Goal: Find specific page/section: Find specific page/section

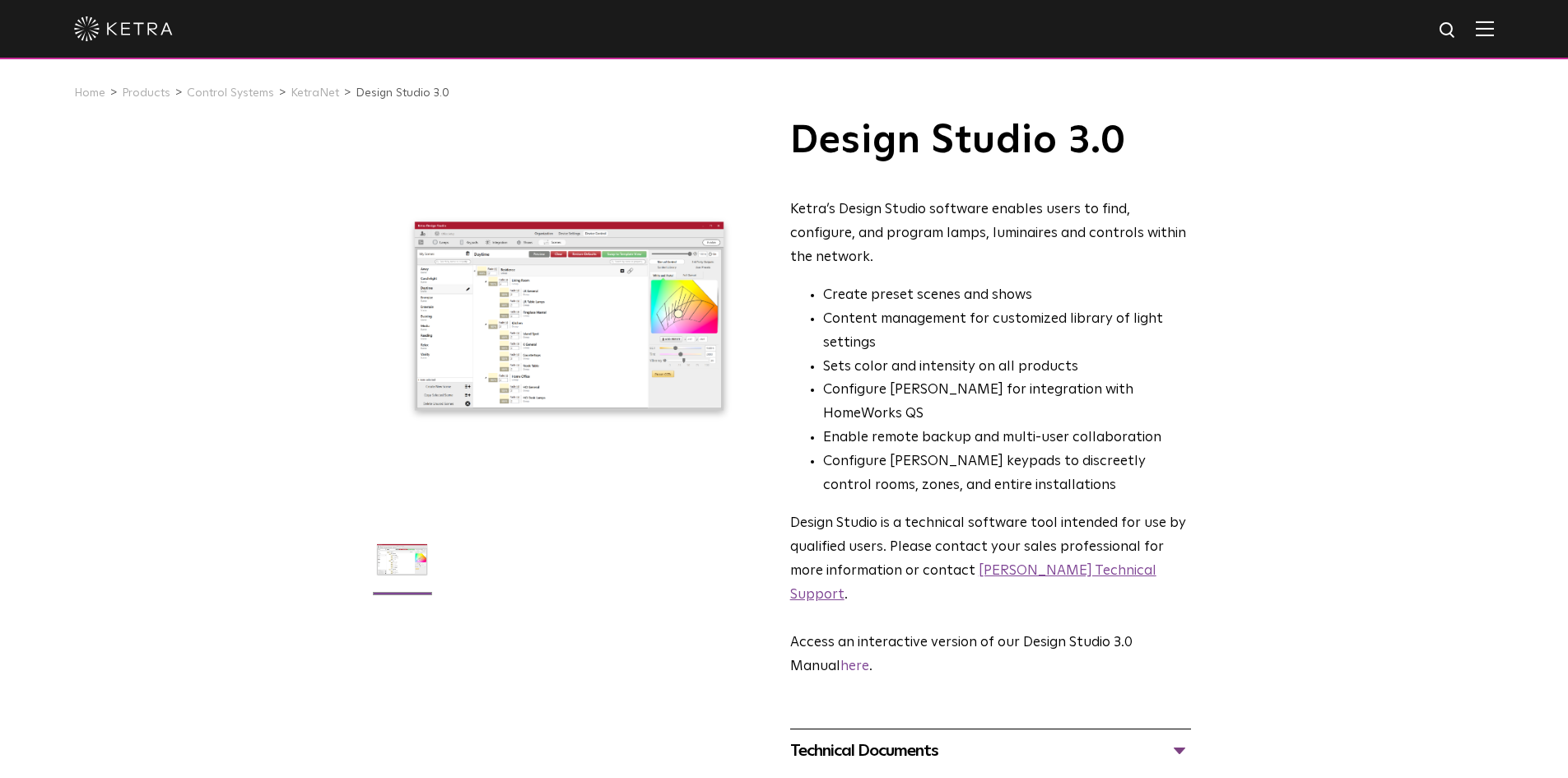
click at [1041, 563] on link "[PERSON_NAME] Technical Support" at bounding box center [973, 582] width 366 height 38
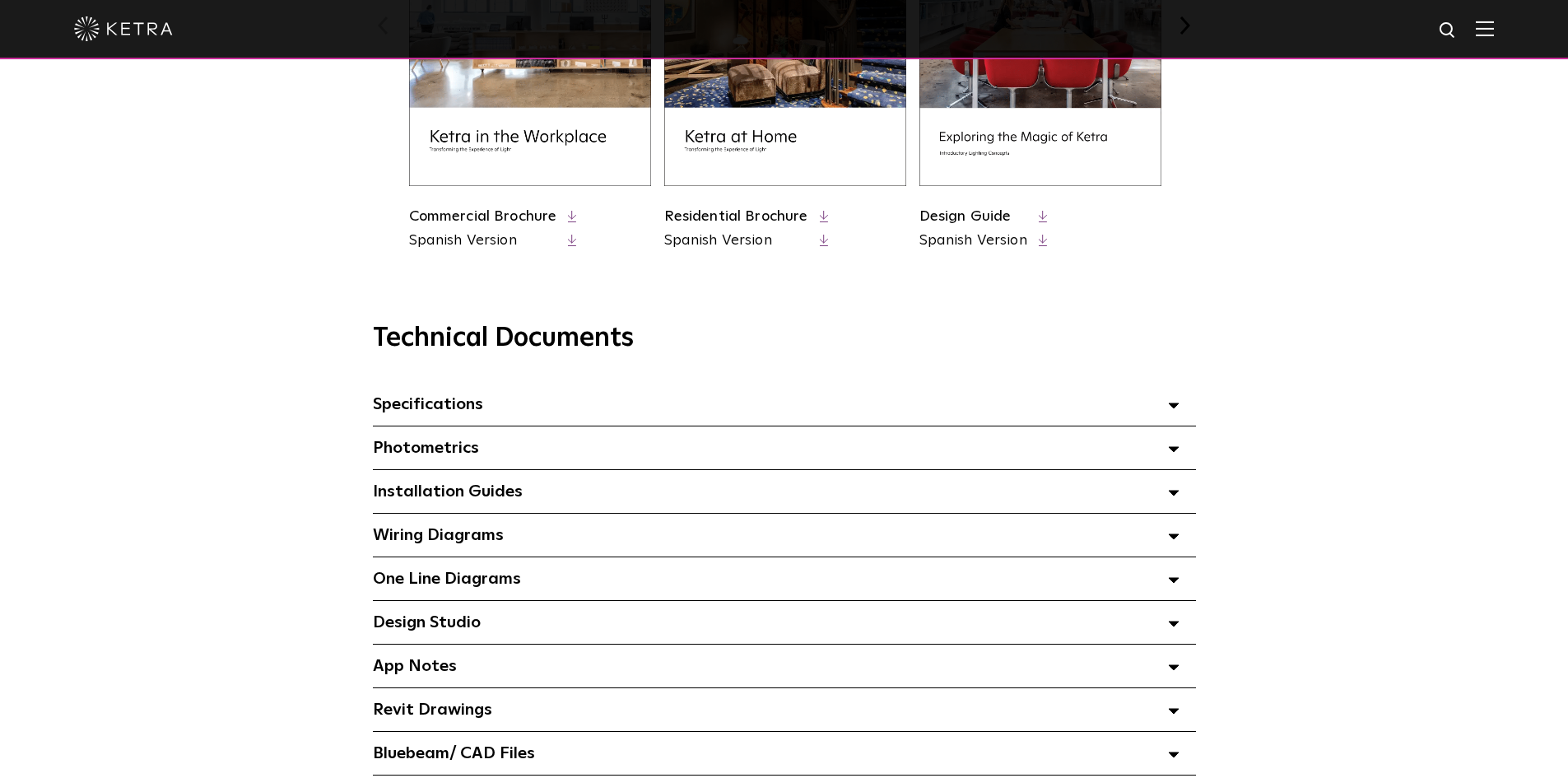
scroll to position [987, 0]
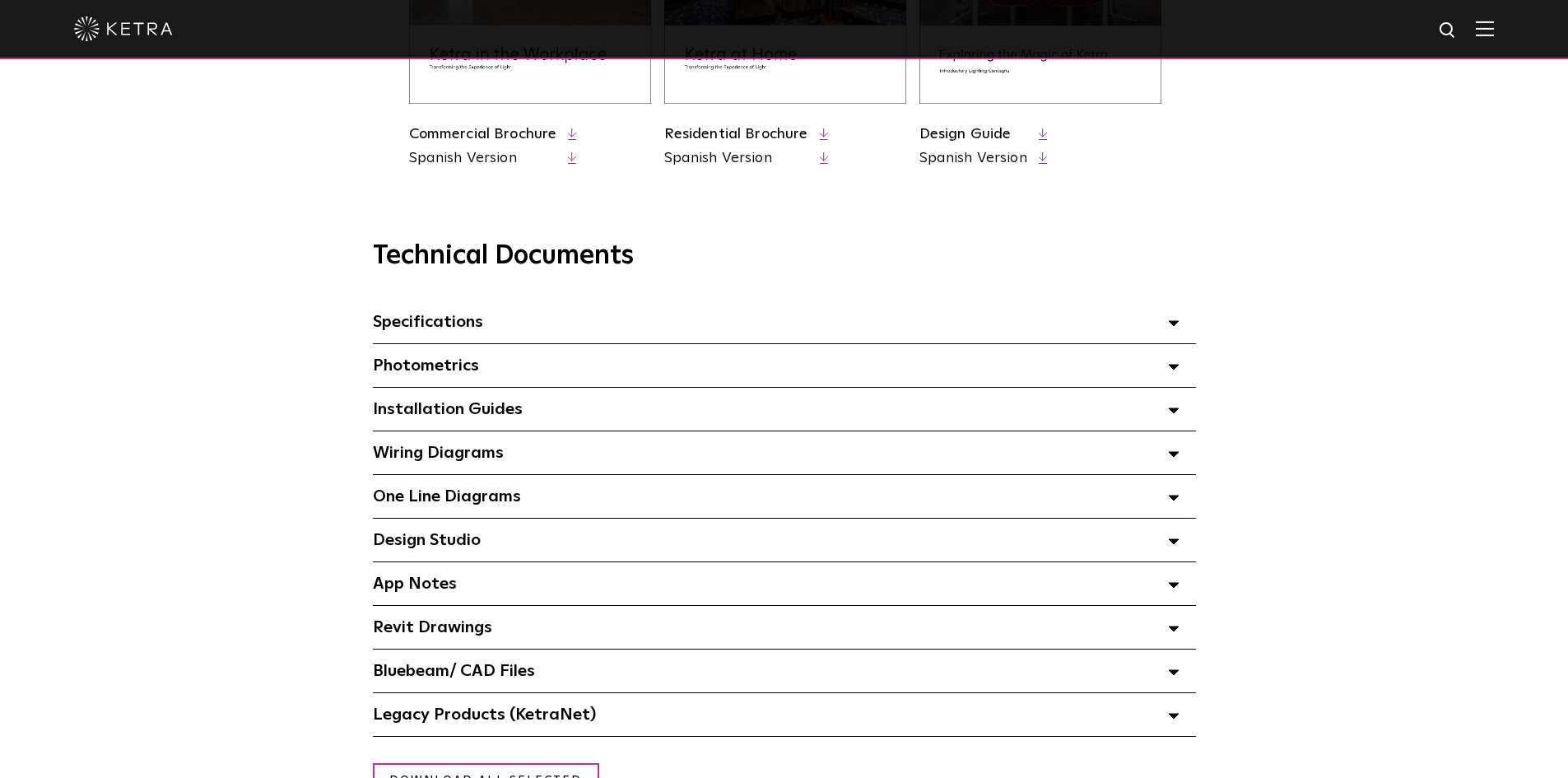
click at [1180, 543] on div "Design Studio Select checkboxes to use the bulk download option below" at bounding box center [784, 540] width 823 height 42
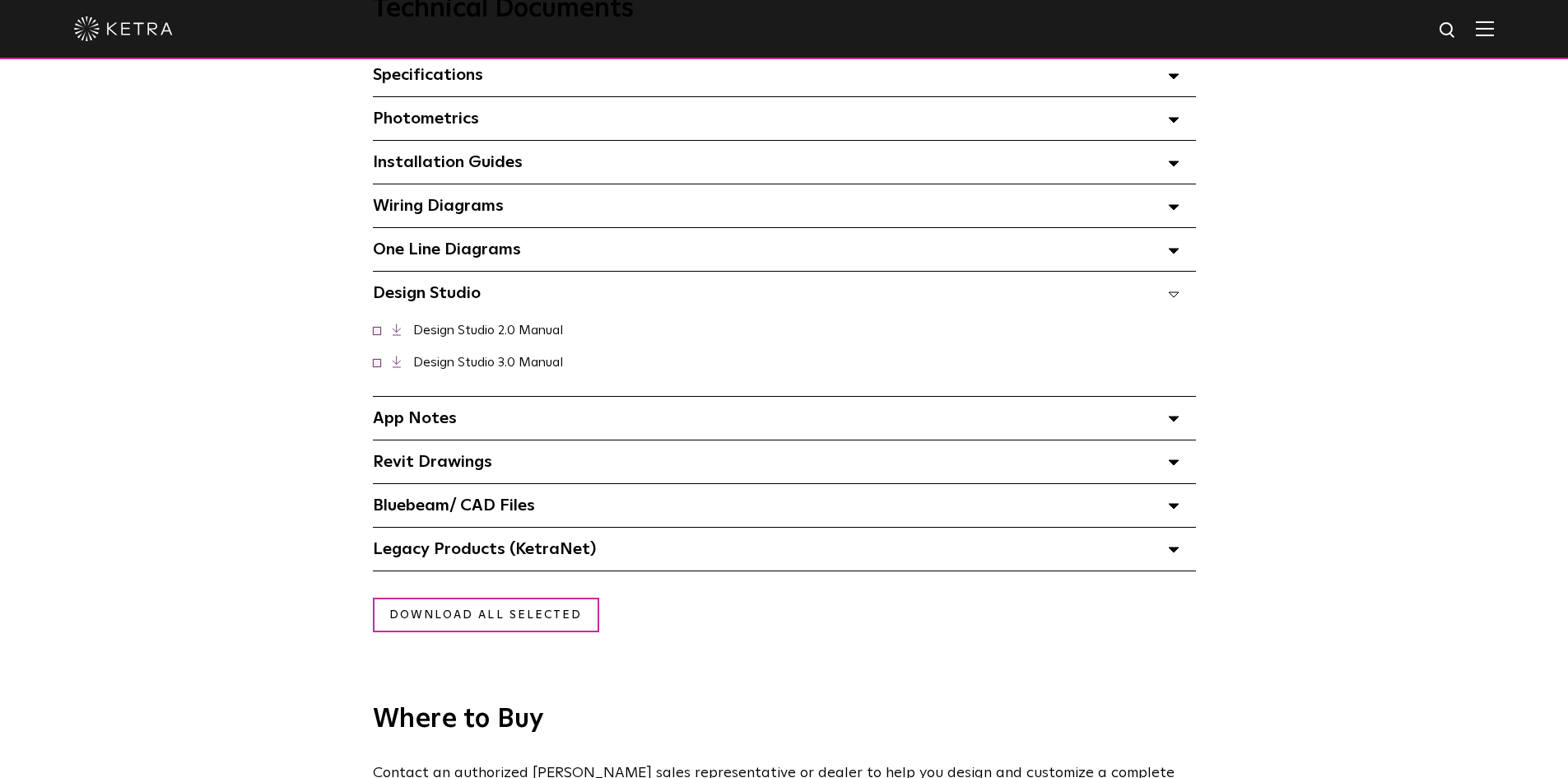
scroll to position [1317, 0]
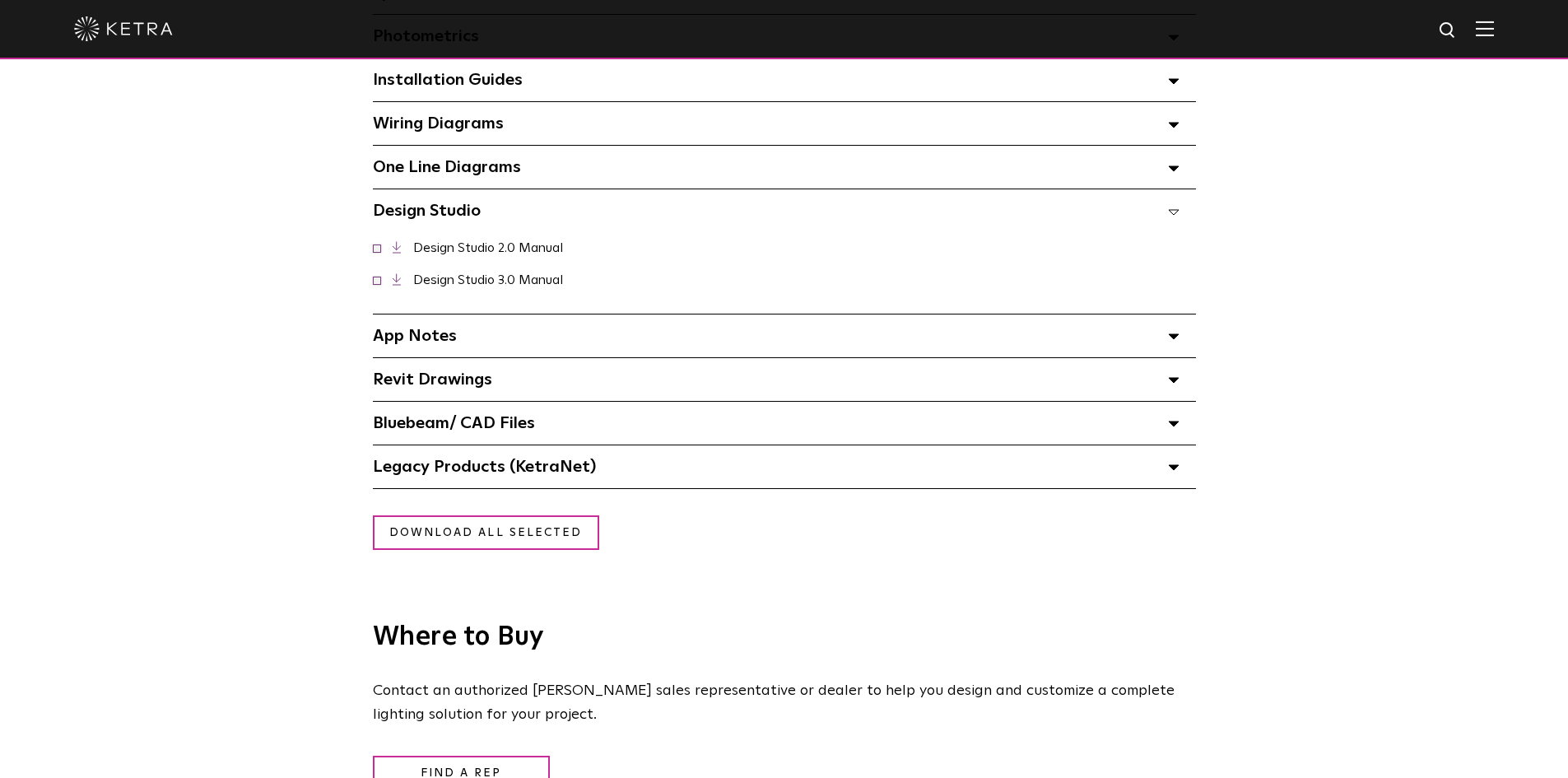
click at [1169, 469] on span at bounding box center [1173, 466] width 12 height 21
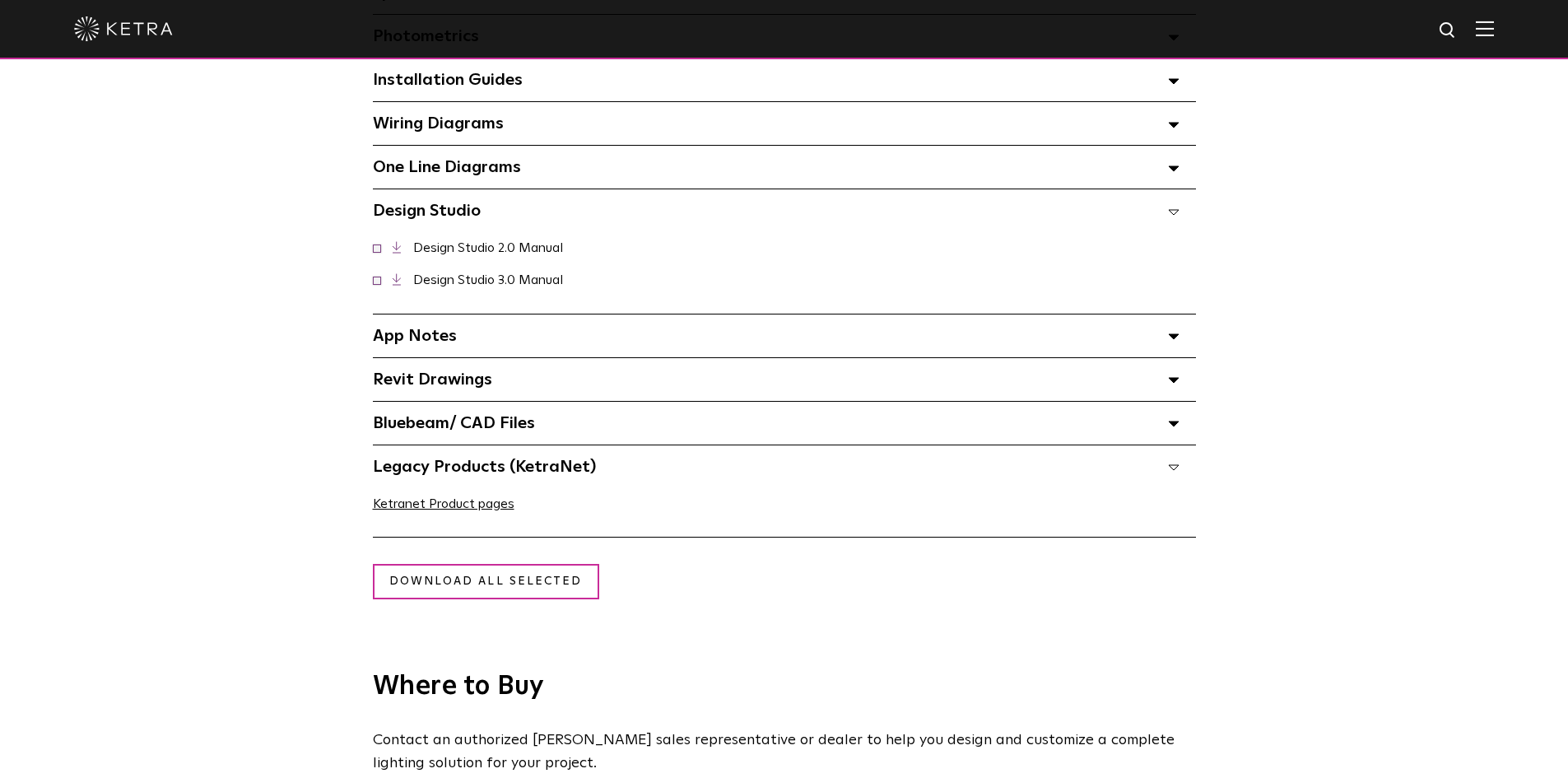
click at [1169, 469] on span at bounding box center [1173, 466] width 12 height 21
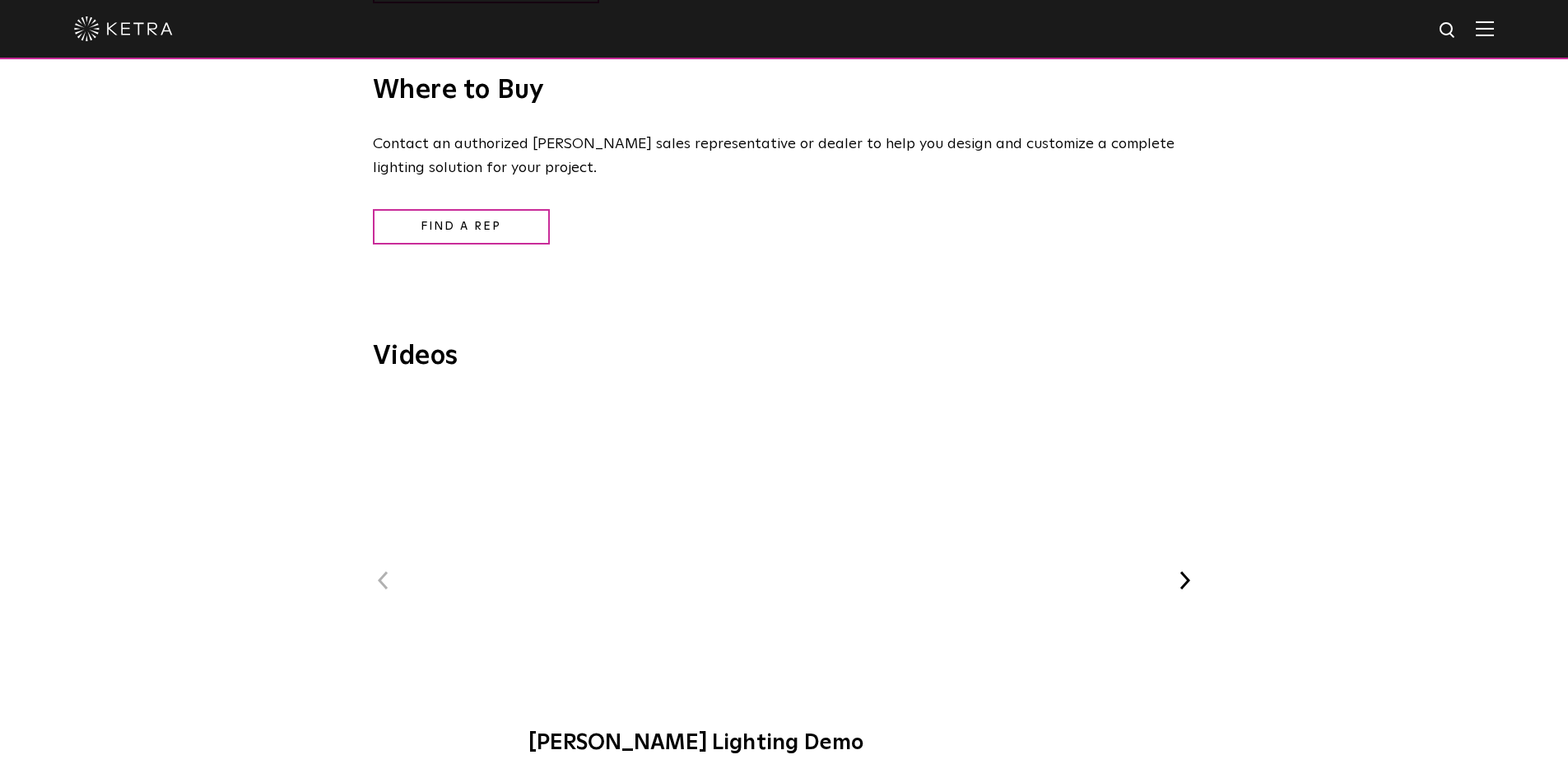
scroll to position [1893, 0]
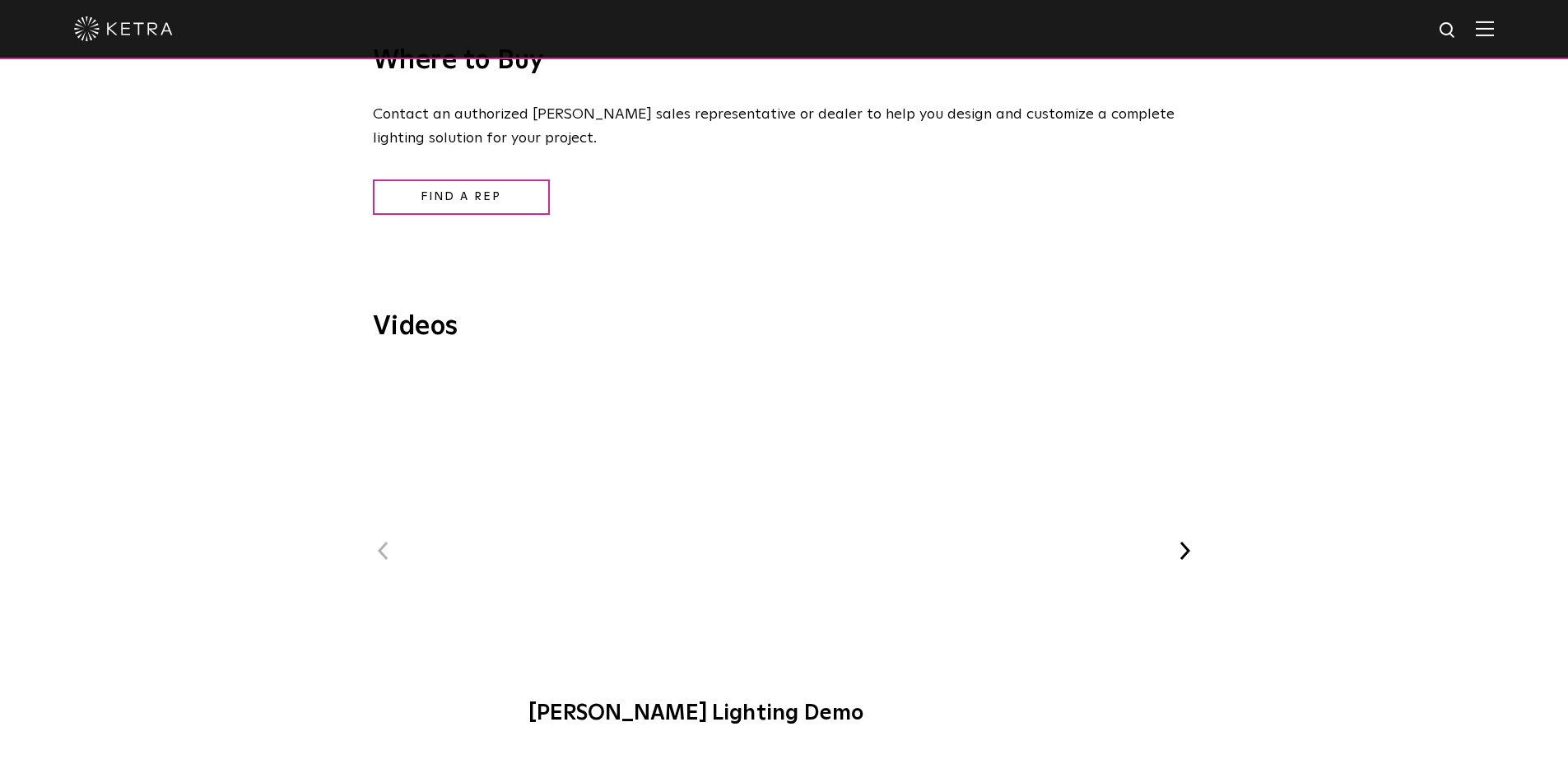
click at [784, 516] on span "Ketra Lighting Demo" at bounding box center [784, 554] width 553 height 375
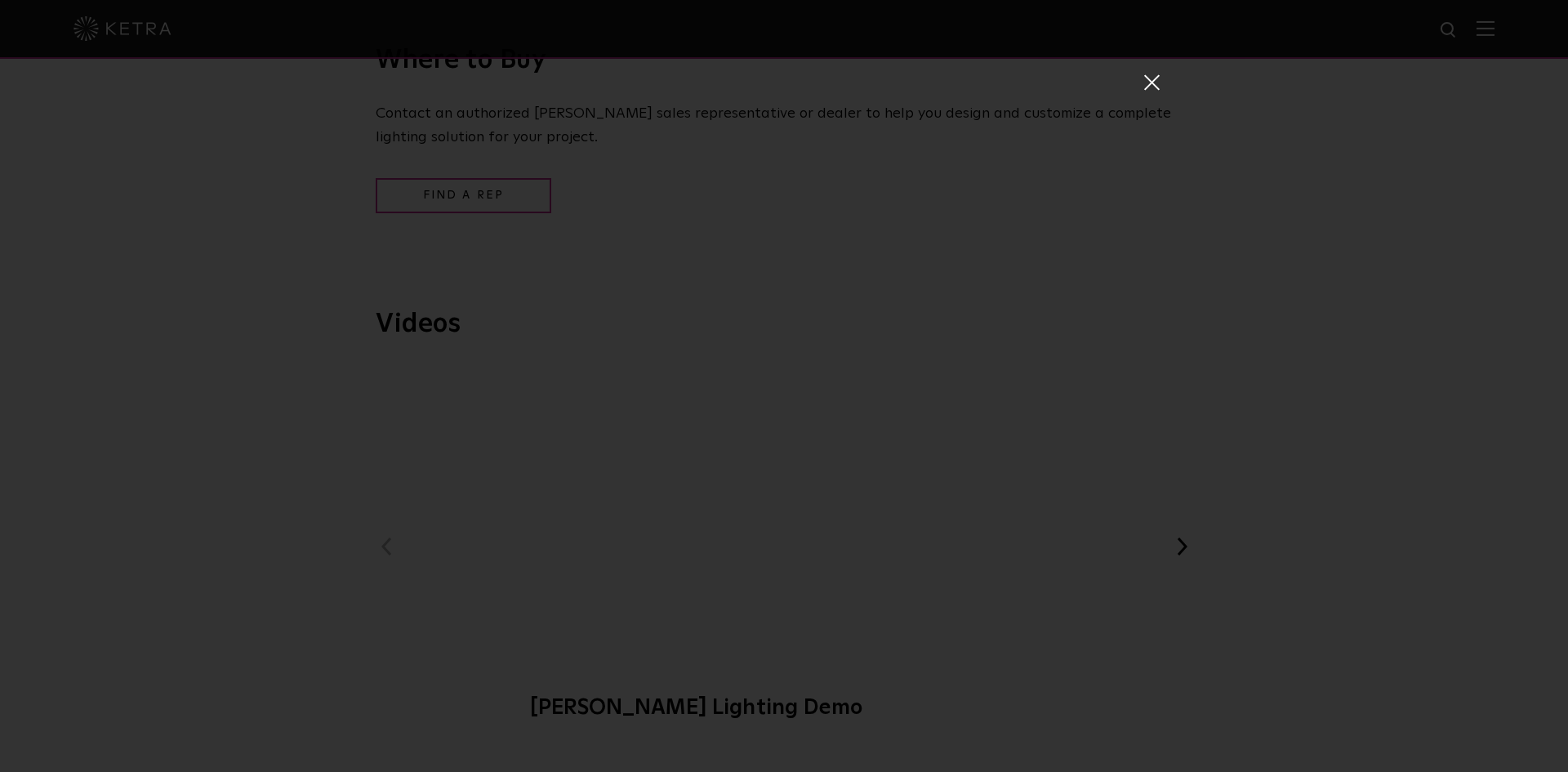
click at [1150, 75] on span at bounding box center [1150, 81] width 18 height 16
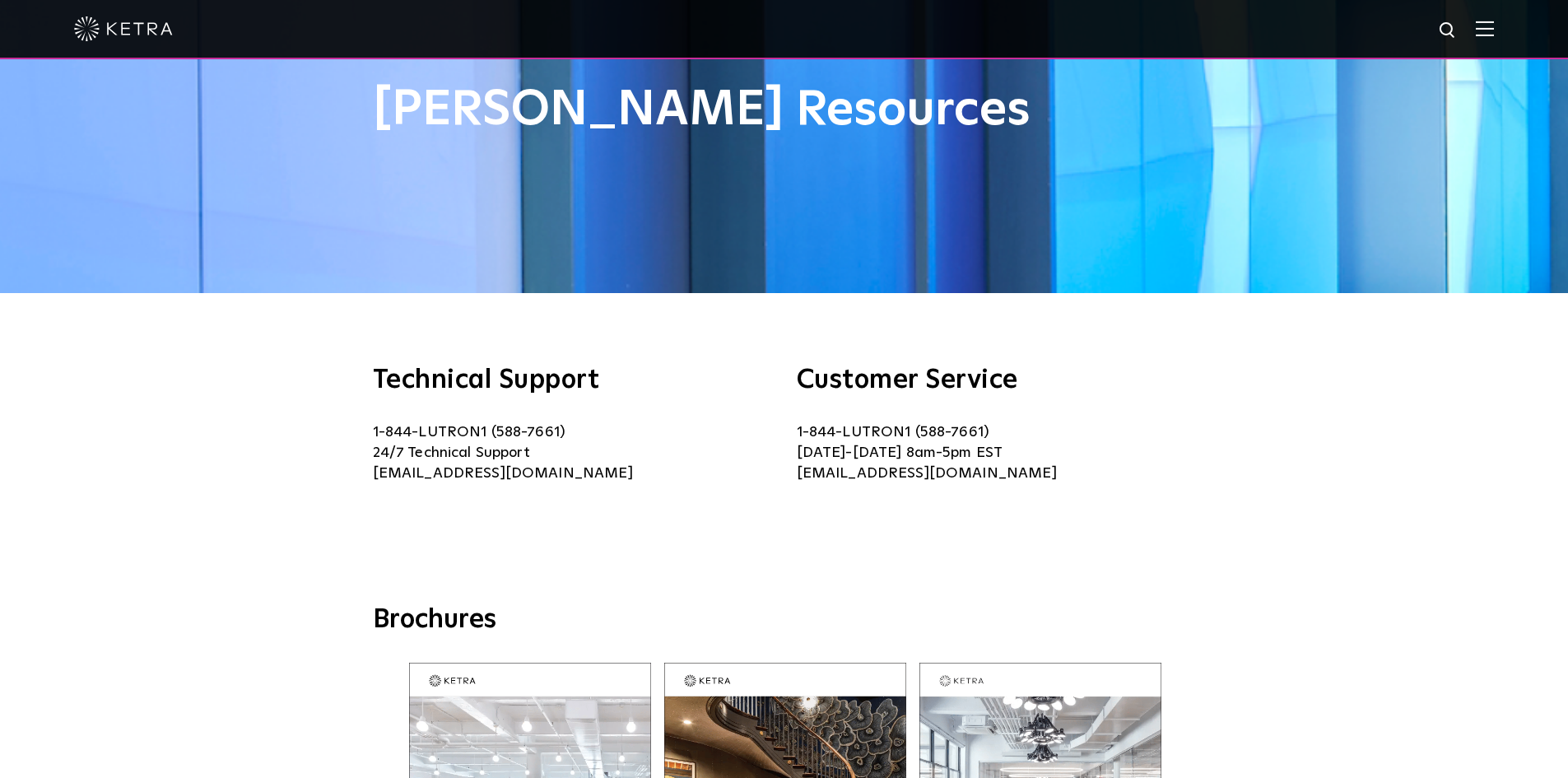
scroll to position [0, 0]
